Goal: Information Seeking & Learning: Learn about a topic

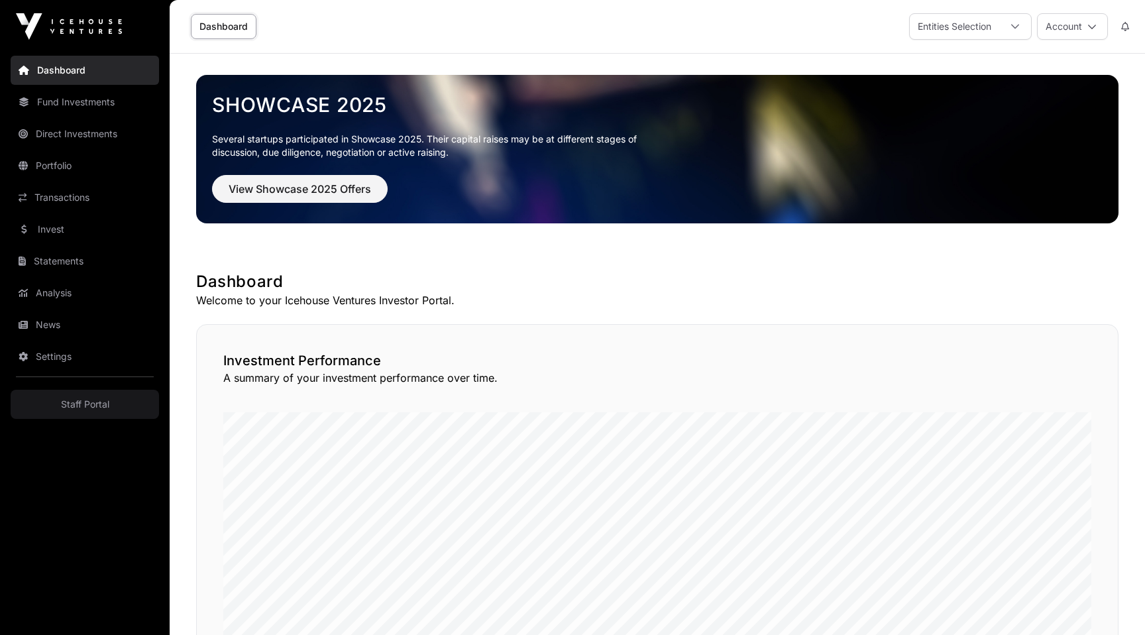
click at [1125, 19] on button at bounding box center [1125, 26] width 24 height 25
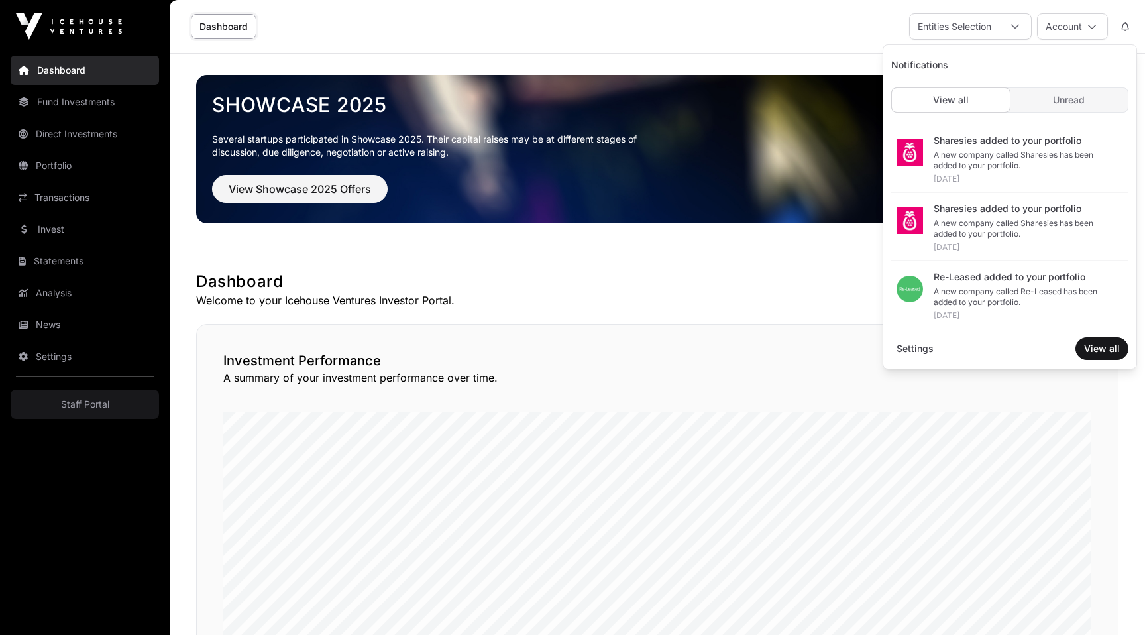
click at [89, 104] on link "Fund Investments" at bounding box center [85, 101] width 148 height 29
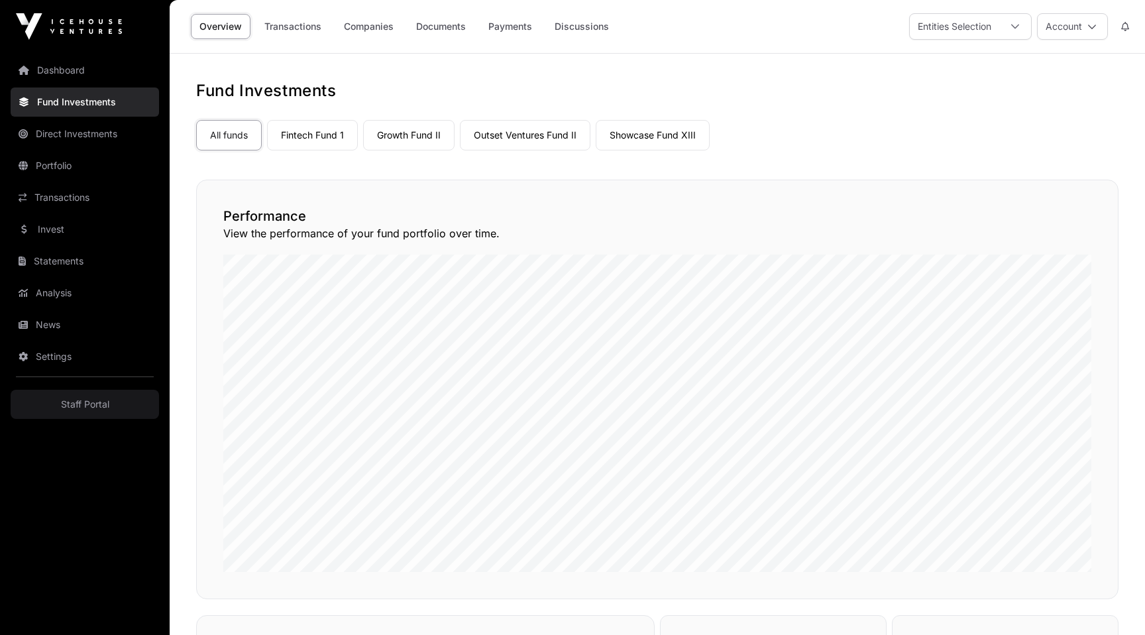
click at [91, 131] on link "Direct Investments" at bounding box center [85, 133] width 148 height 29
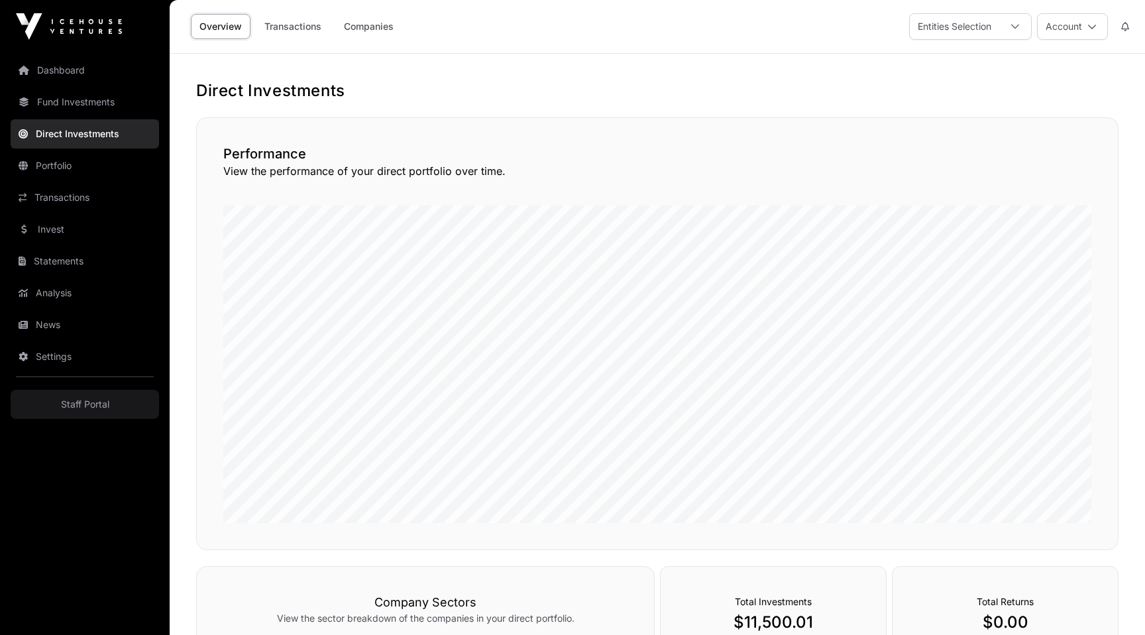
click at [82, 411] on link "Staff Portal" at bounding box center [85, 404] width 148 height 29
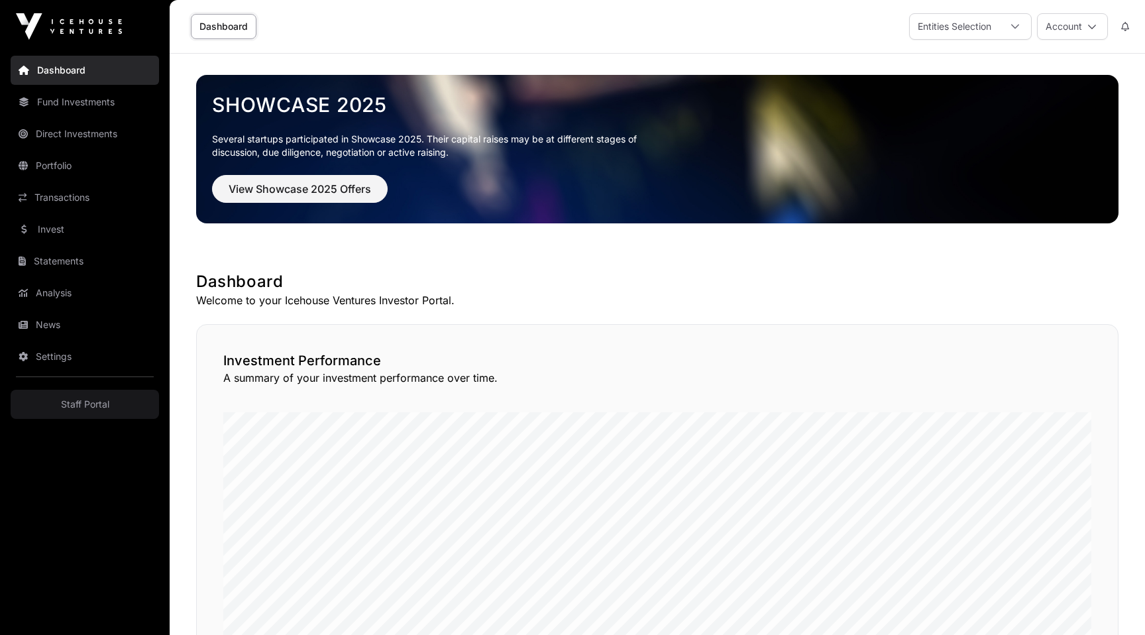
click at [80, 164] on link "Portfolio" at bounding box center [85, 165] width 148 height 29
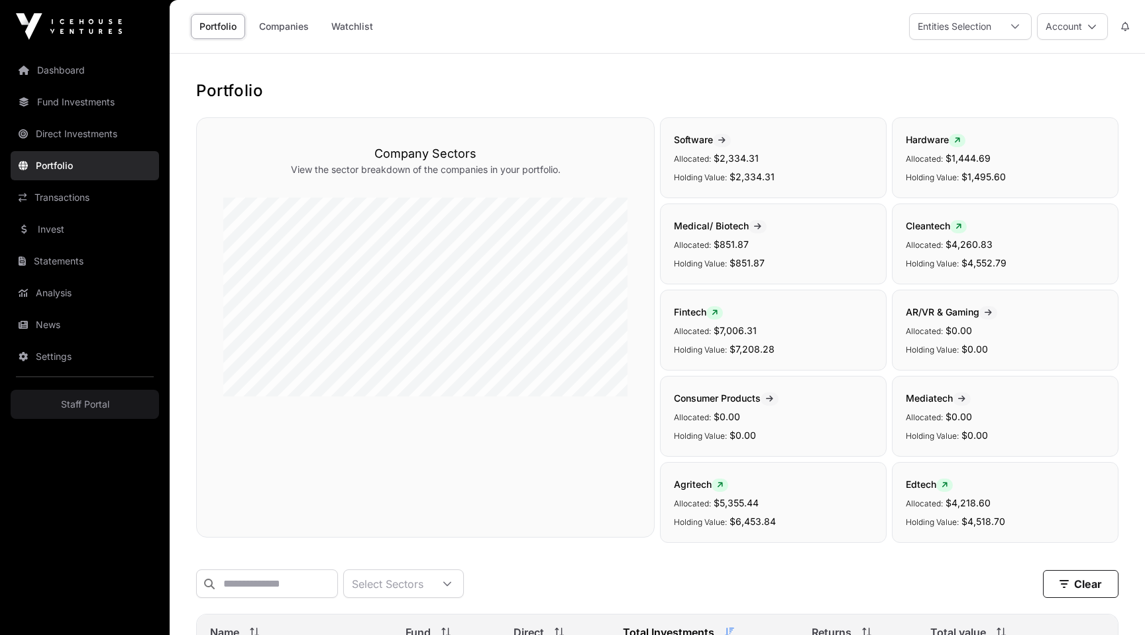
scroll to position [500, 0]
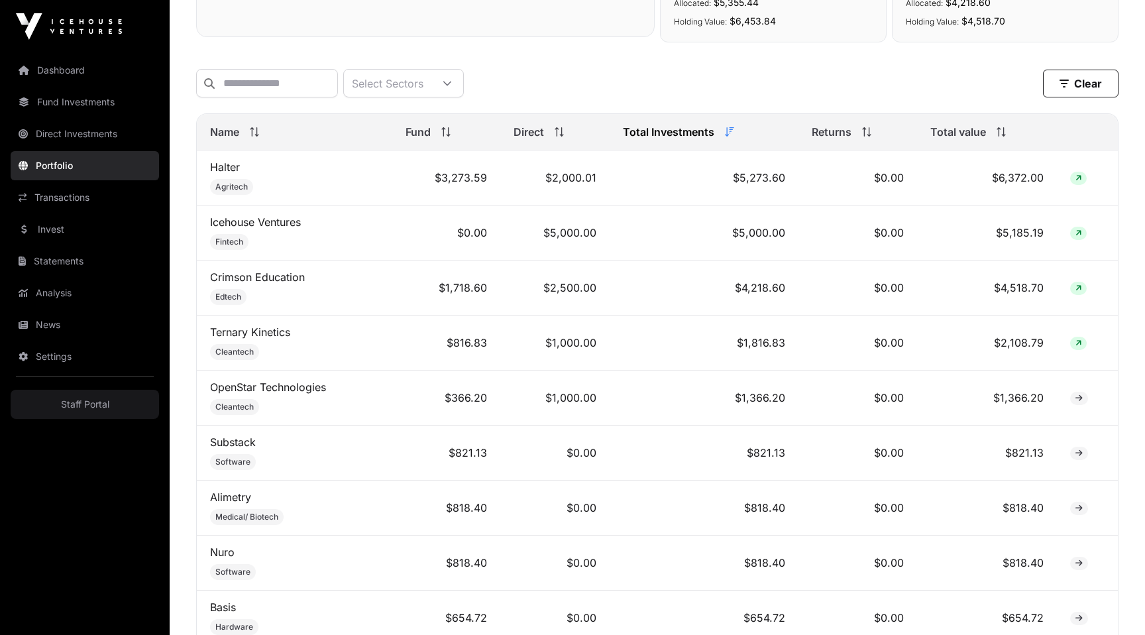
click at [227, 164] on link "Halter" at bounding box center [225, 166] width 30 height 13
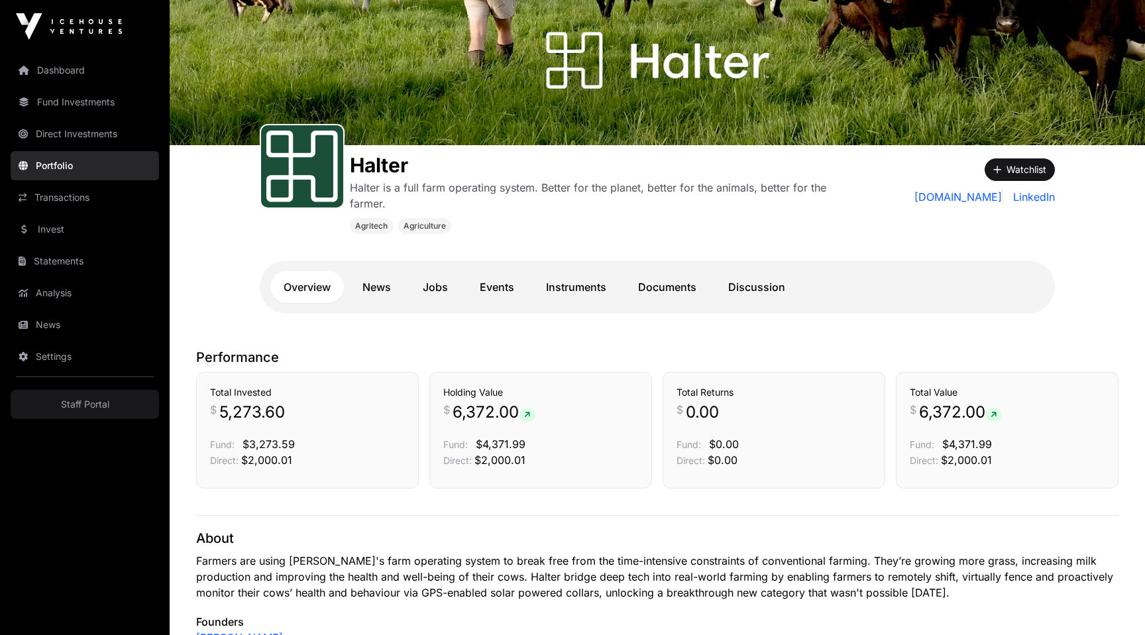
scroll to position [124, 0]
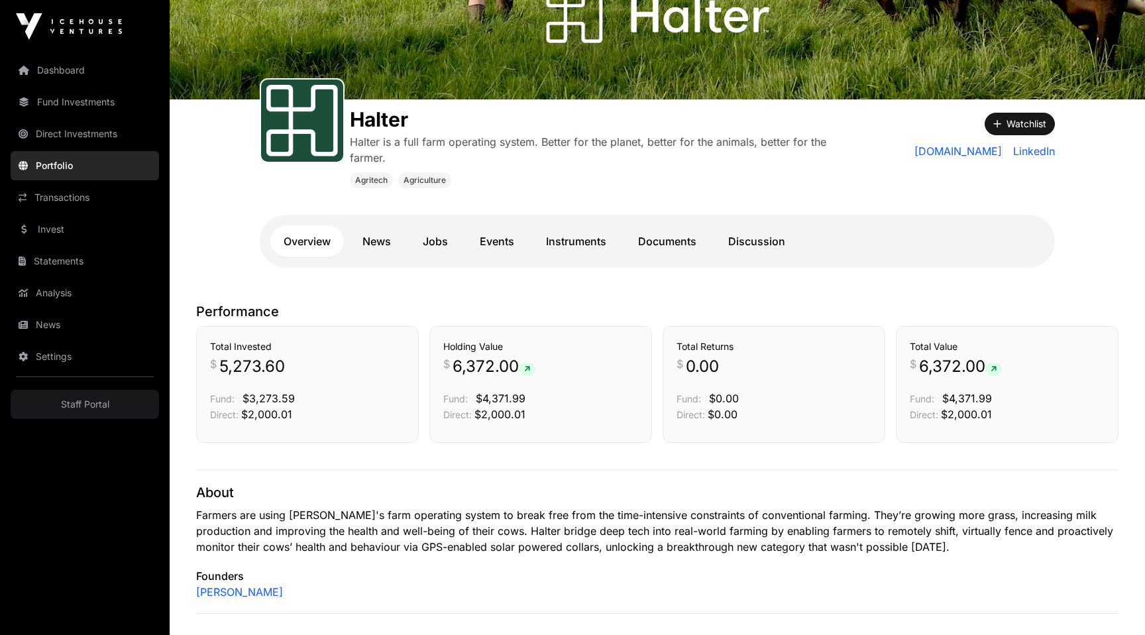
click at [495, 233] on link "Events" at bounding box center [497, 241] width 61 height 32
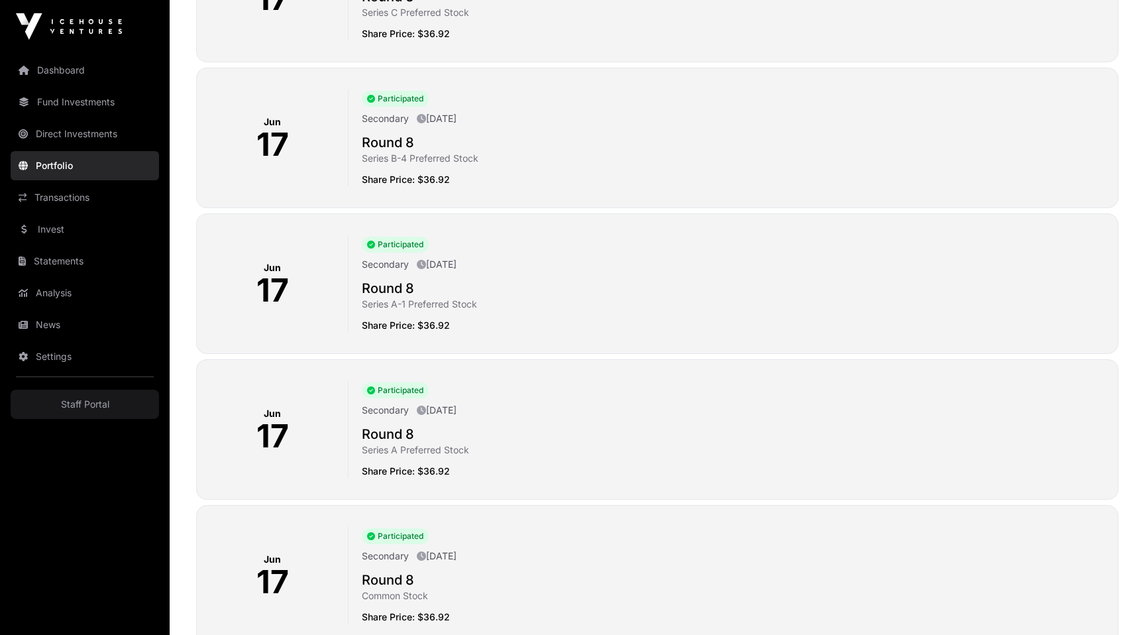
scroll to position [893, 0]
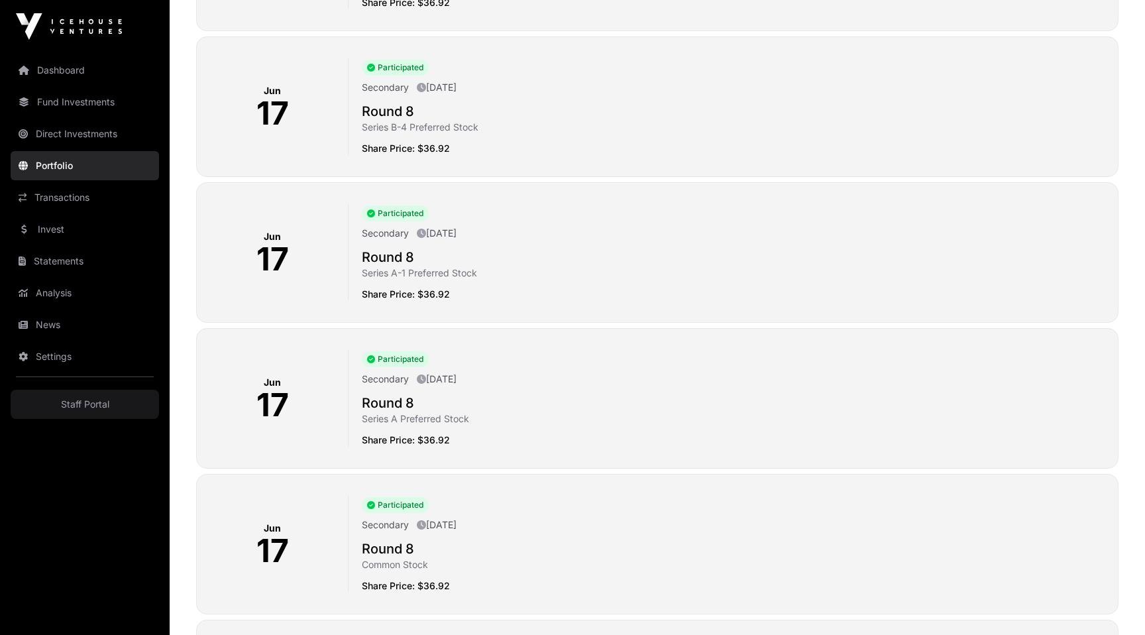
click at [360, 398] on div "Participated Secondary June 17th 2025 Round 8 Series A Preferred Stock Share Pr…" at bounding box center [728, 398] width 759 height 97
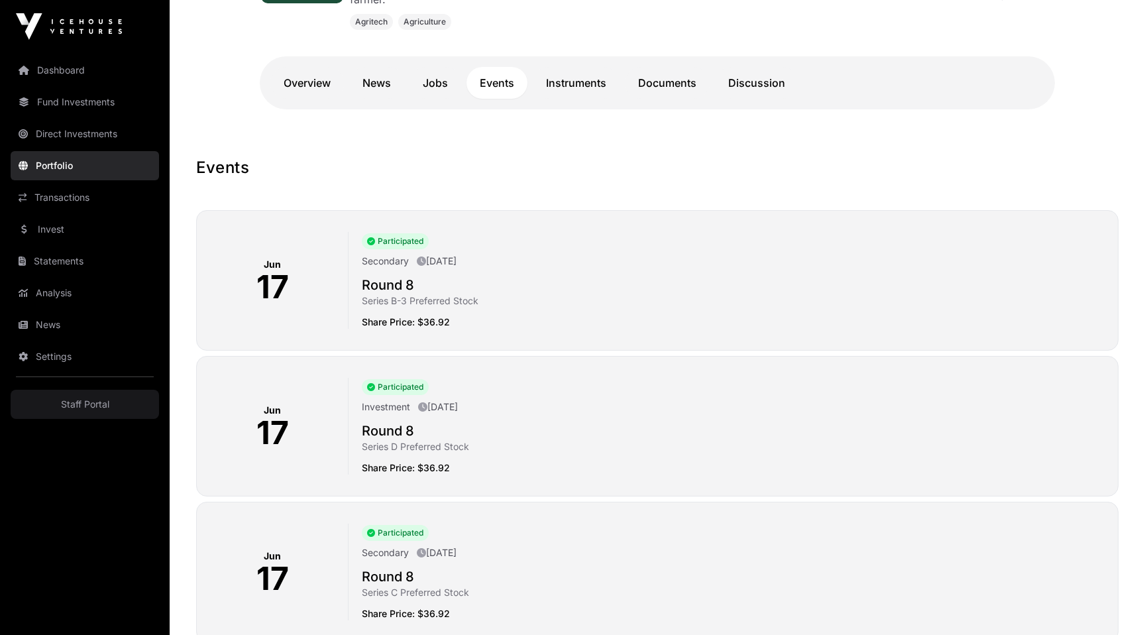
scroll to position [0, 0]
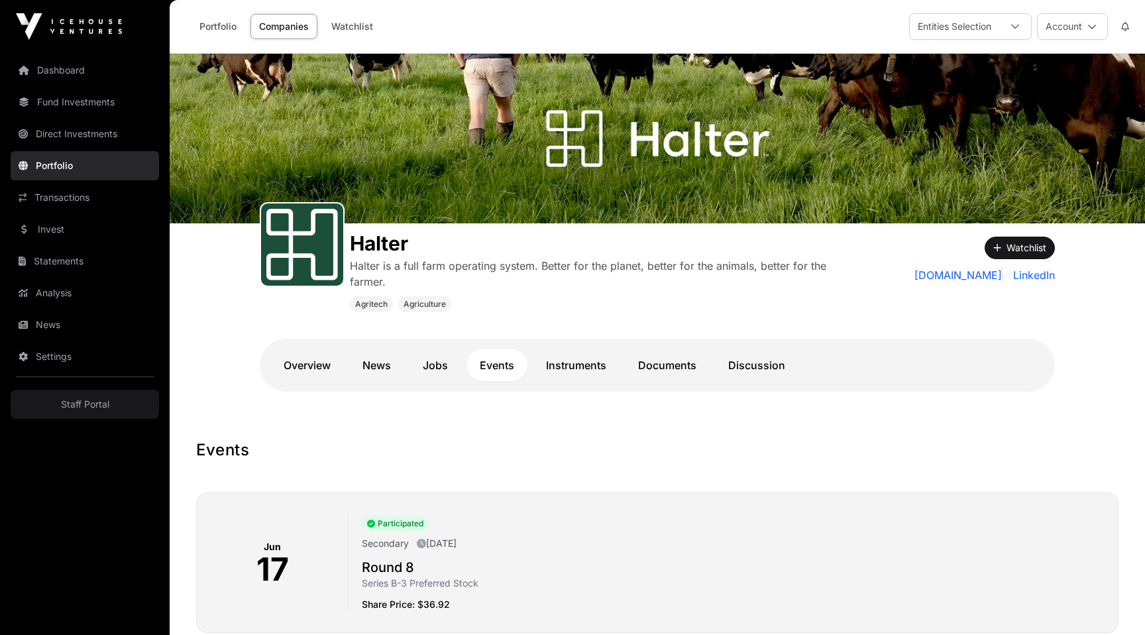
click at [558, 370] on link "Instruments" at bounding box center [576, 365] width 87 height 32
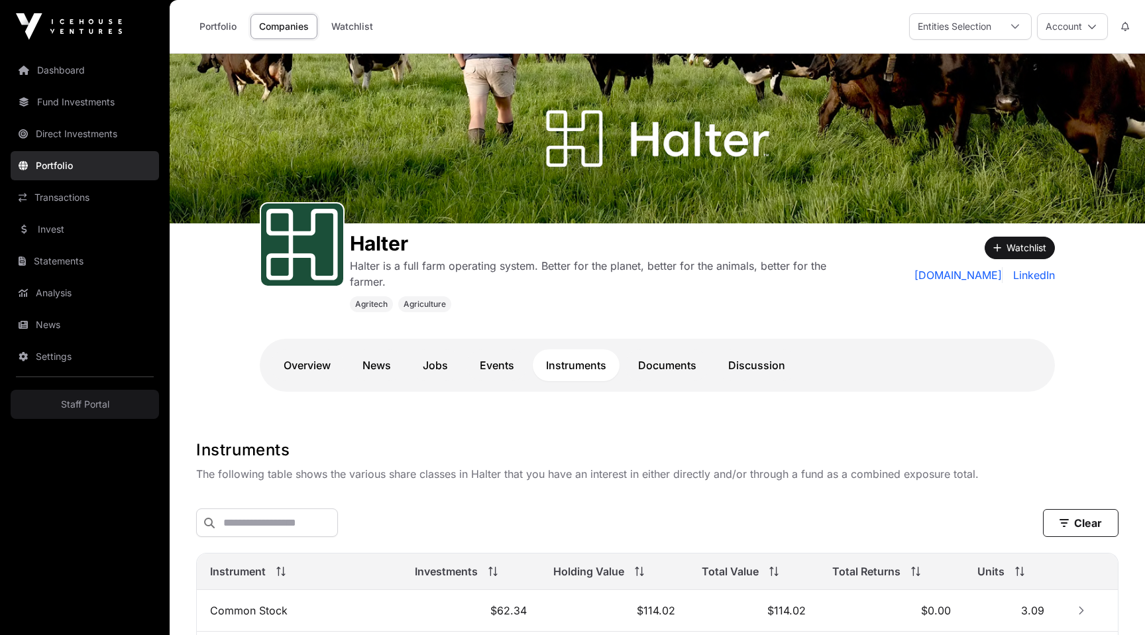
scroll to position [445, 0]
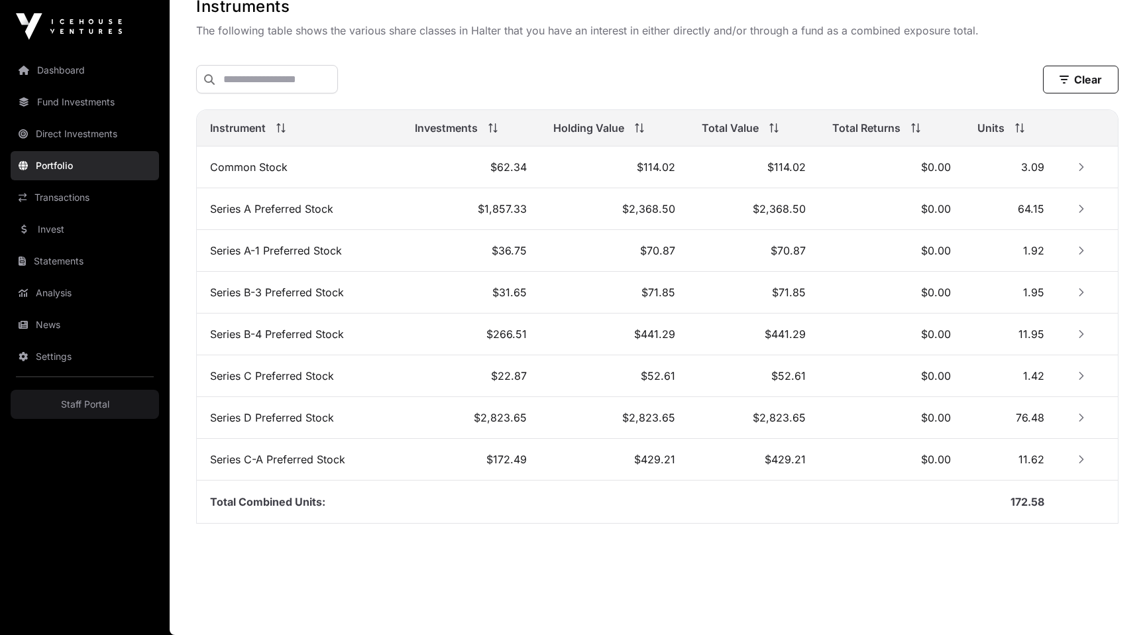
click at [1082, 168] on icon "Row Collapsed" at bounding box center [1081, 166] width 9 height 9
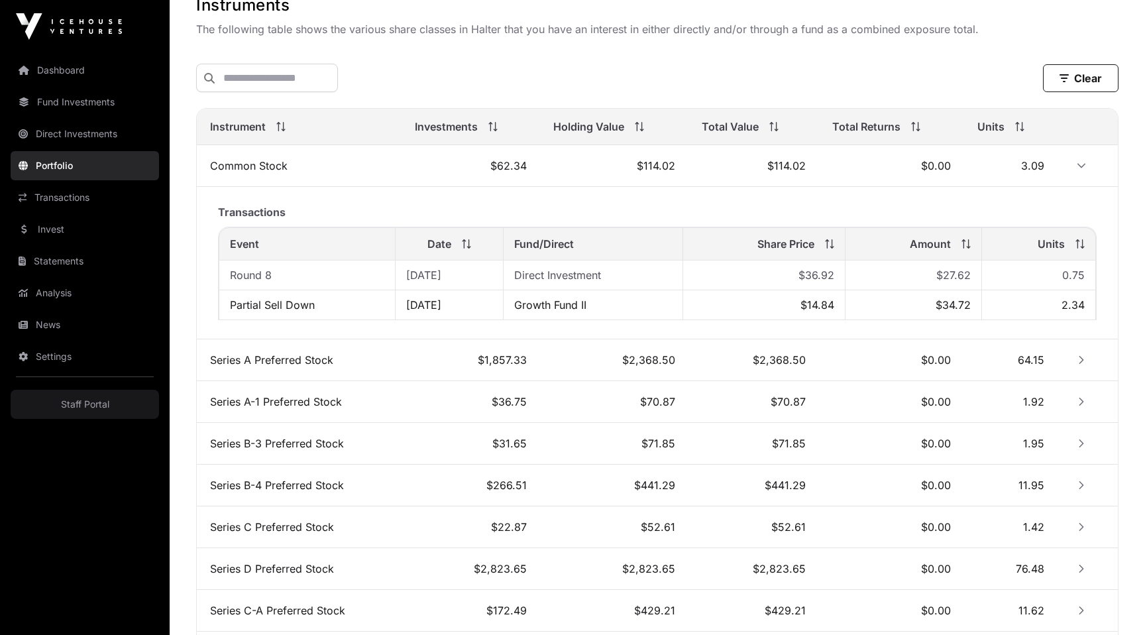
scroll to position [596, 0]
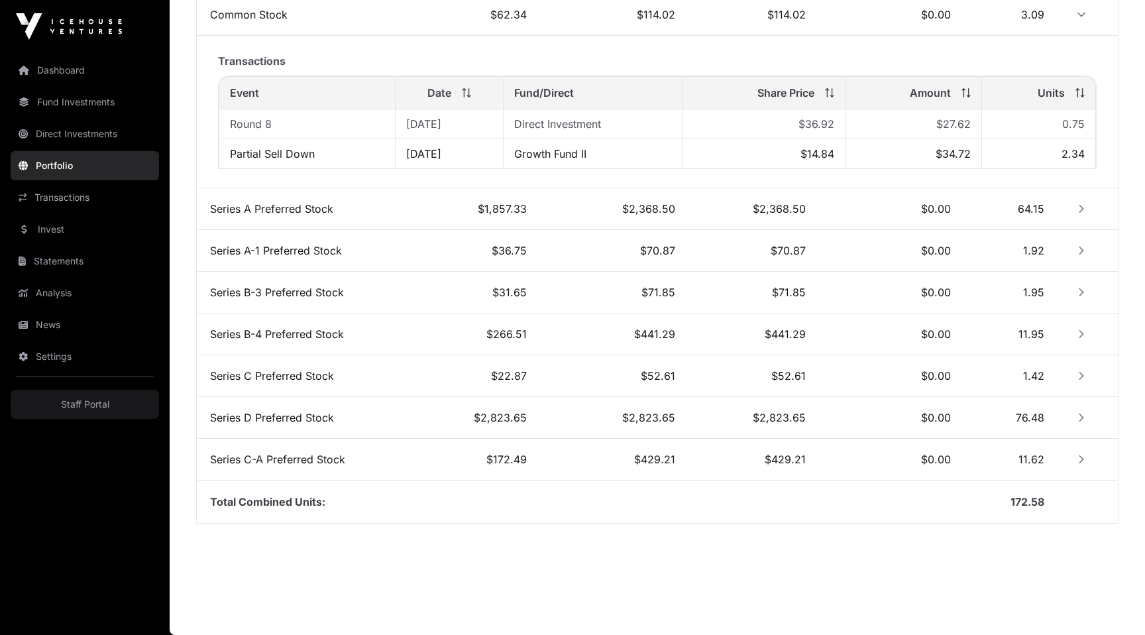
click at [1080, 204] on icon "Row Collapsed" at bounding box center [1081, 208] width 9 height 9
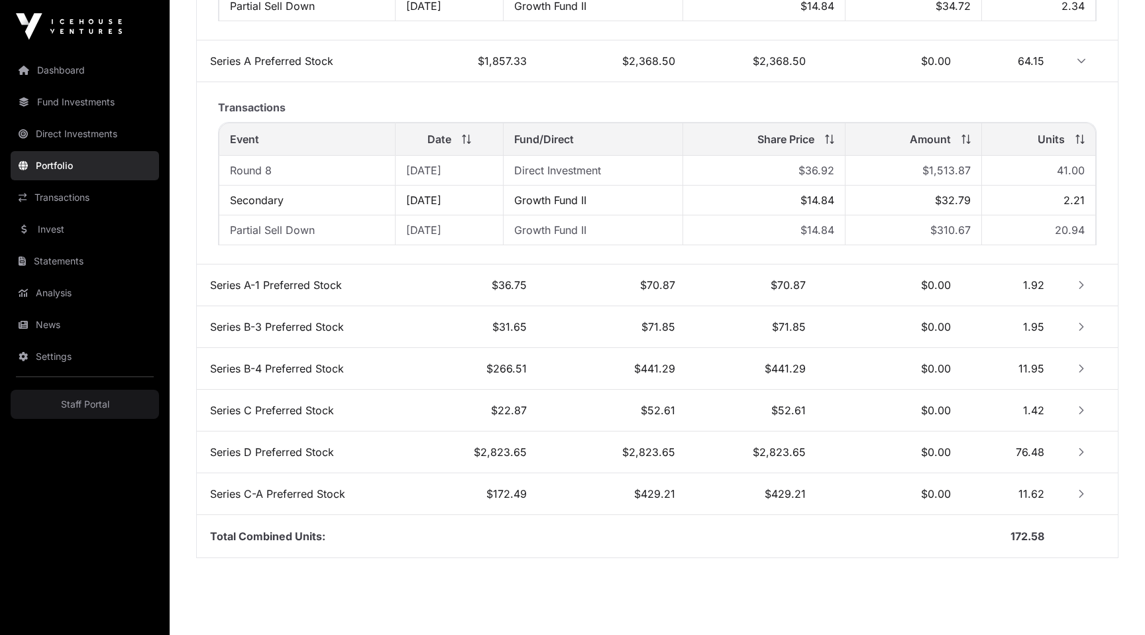
scroll to position [745, 0]
click at [1080, 280] on icon "Row Collapsed" at bounding box center [1081, 283] width 9 height 9
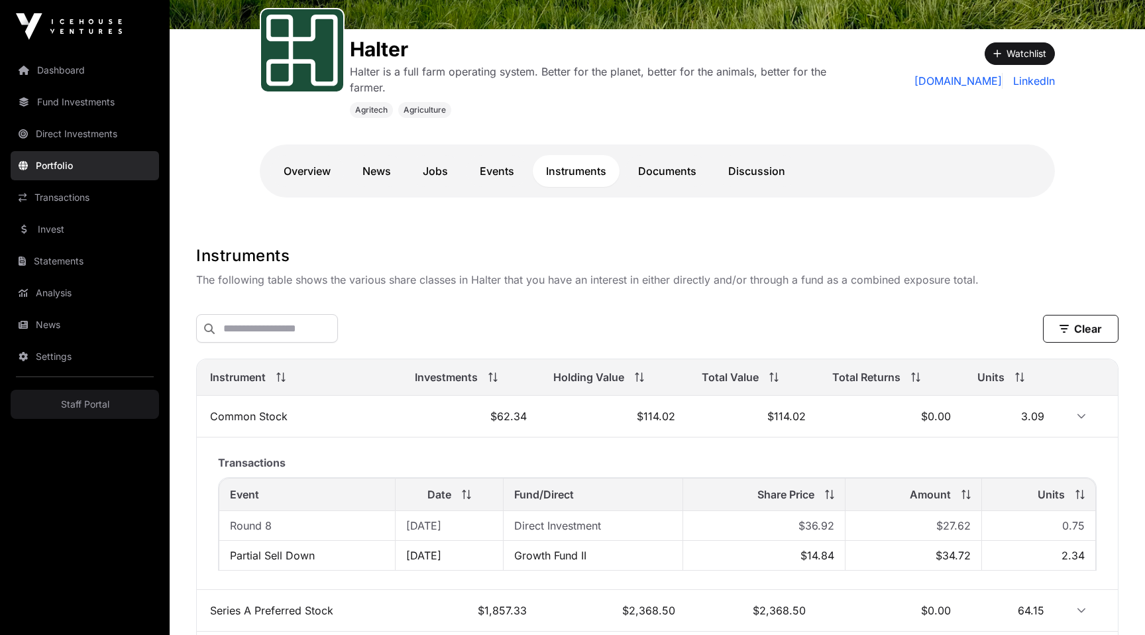
scroll to position [0, 0]
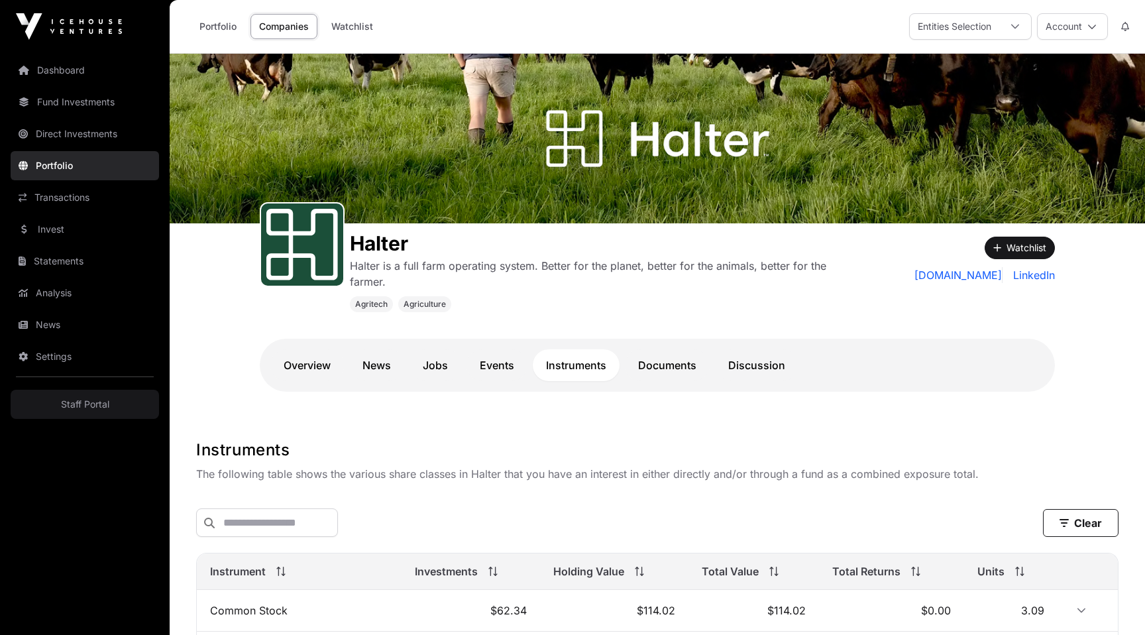
click at [83, 190] on link "Transactions" at bounding box center [85, 197] width 148 height 29
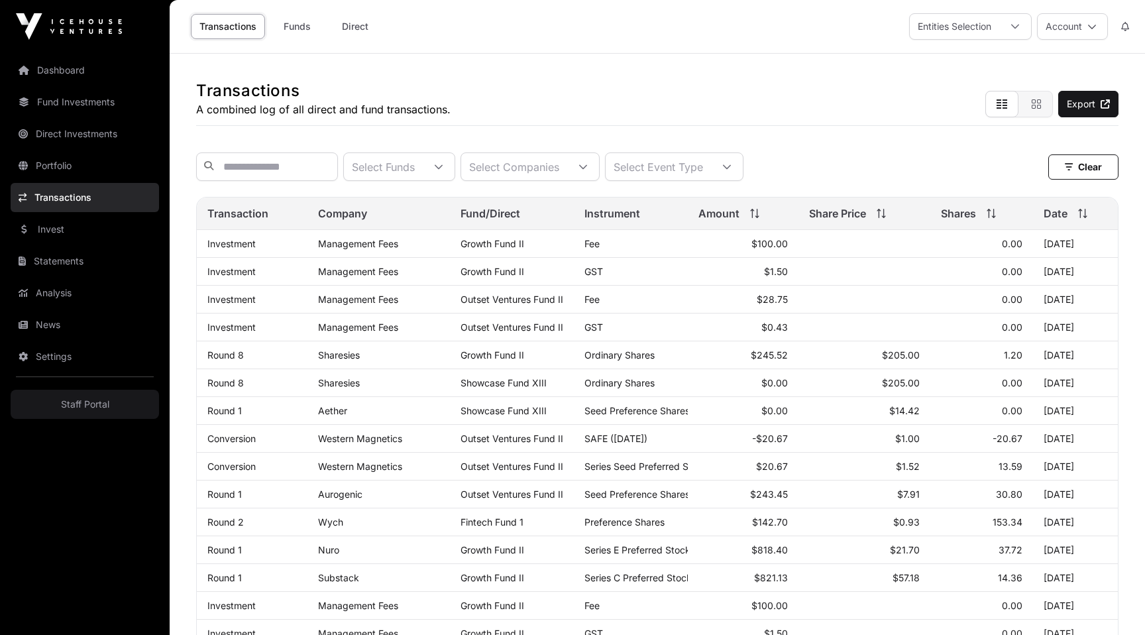
click at [217, 408] on link "Round 1" at bounding box center [224, 410] width 34 height 11
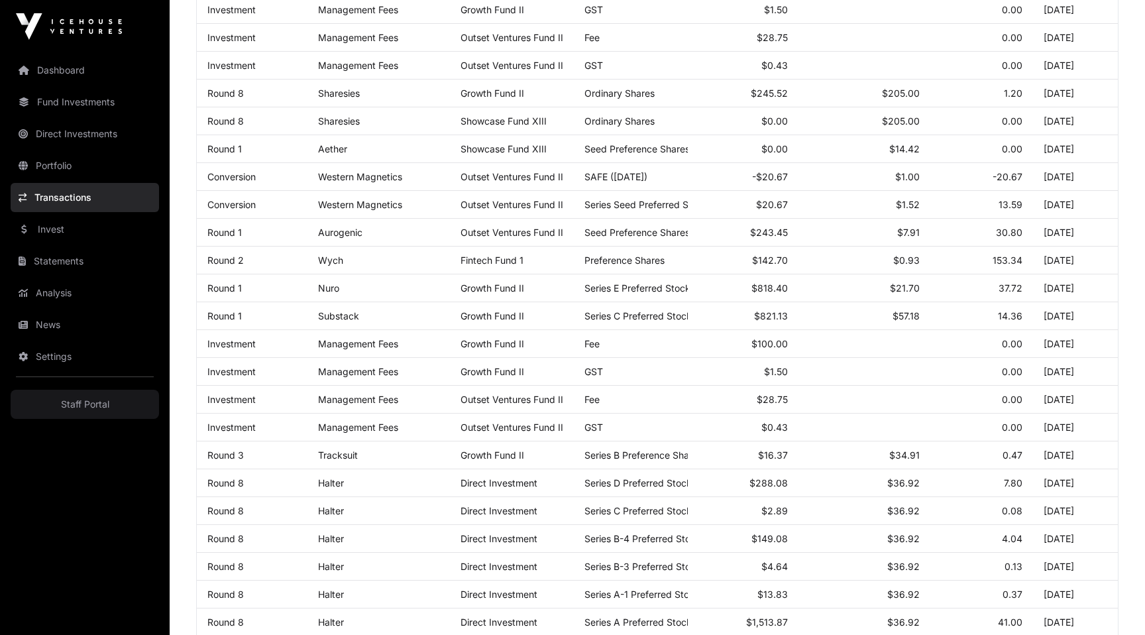
click at [229, 315] on link "Round 1" at bounding box center [224, 315] width 34 height 11
